Goal: Navigation & Orientation: Find specific page/section

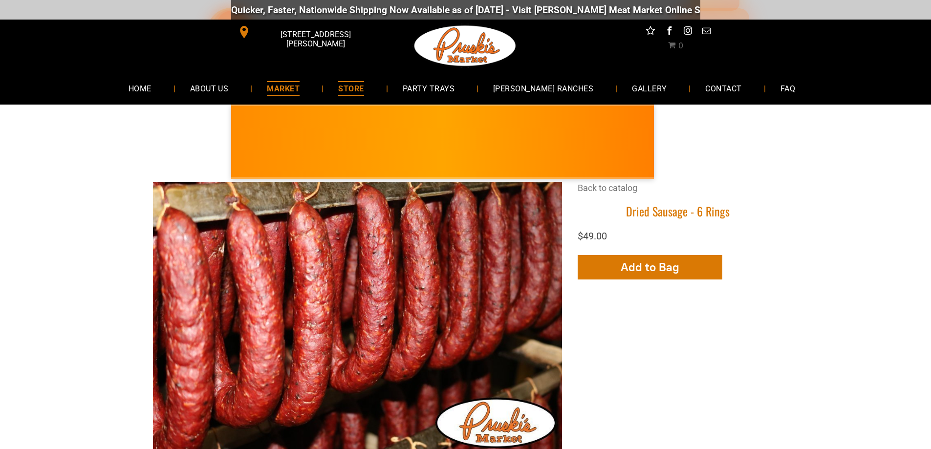
click at [274, 90] on span "MARKET" at bounding box center [283, 88] width 33 height 14
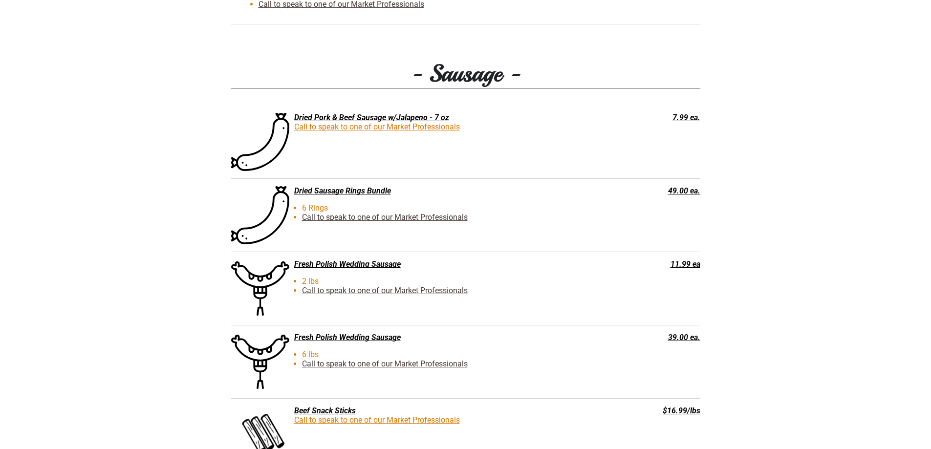
scroll to position [1566, 0]
